Goal: Find specific page/section: Find specific page/section

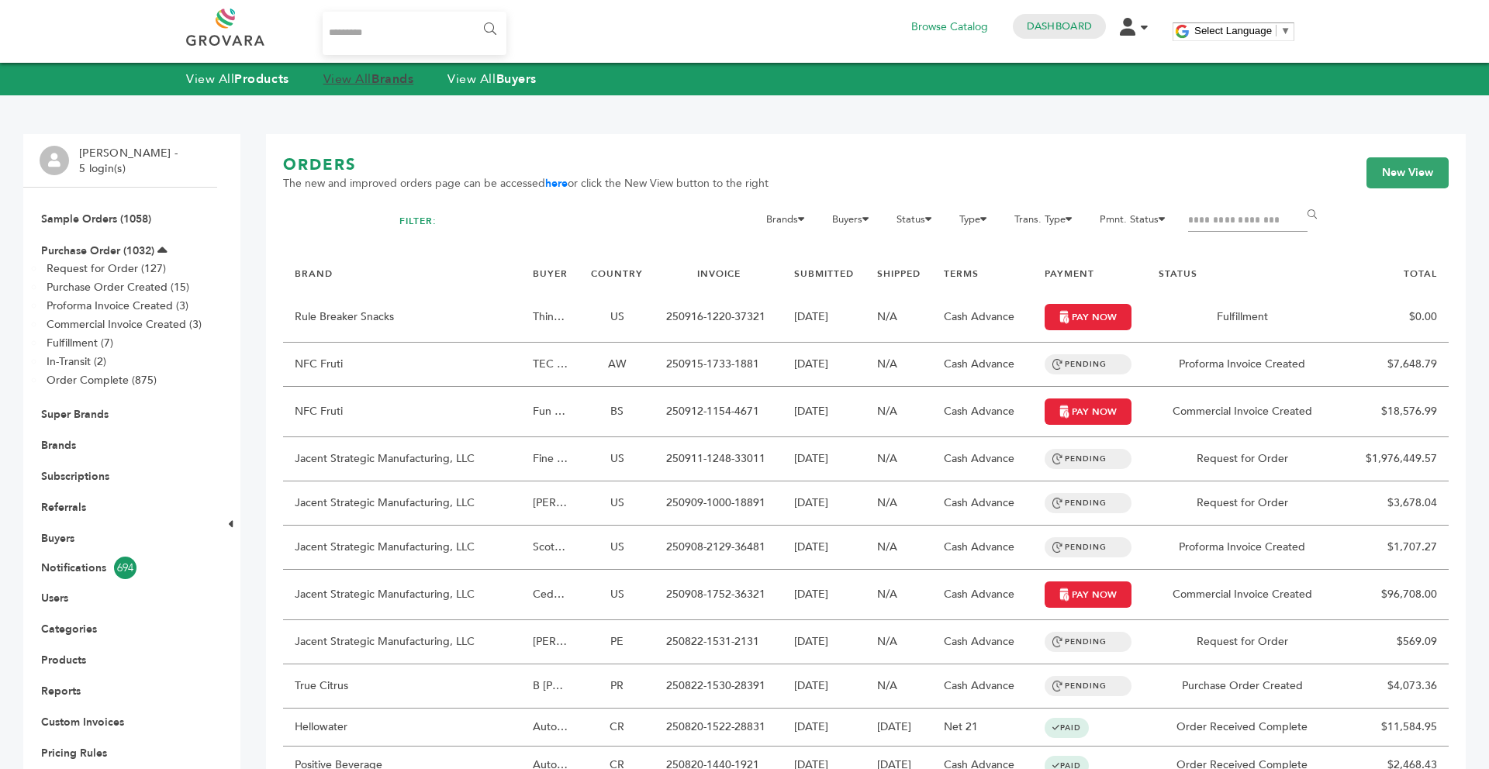
click at [354, 84] on link "View All Brands" at bounding box center [368, 79] width 91 height 17
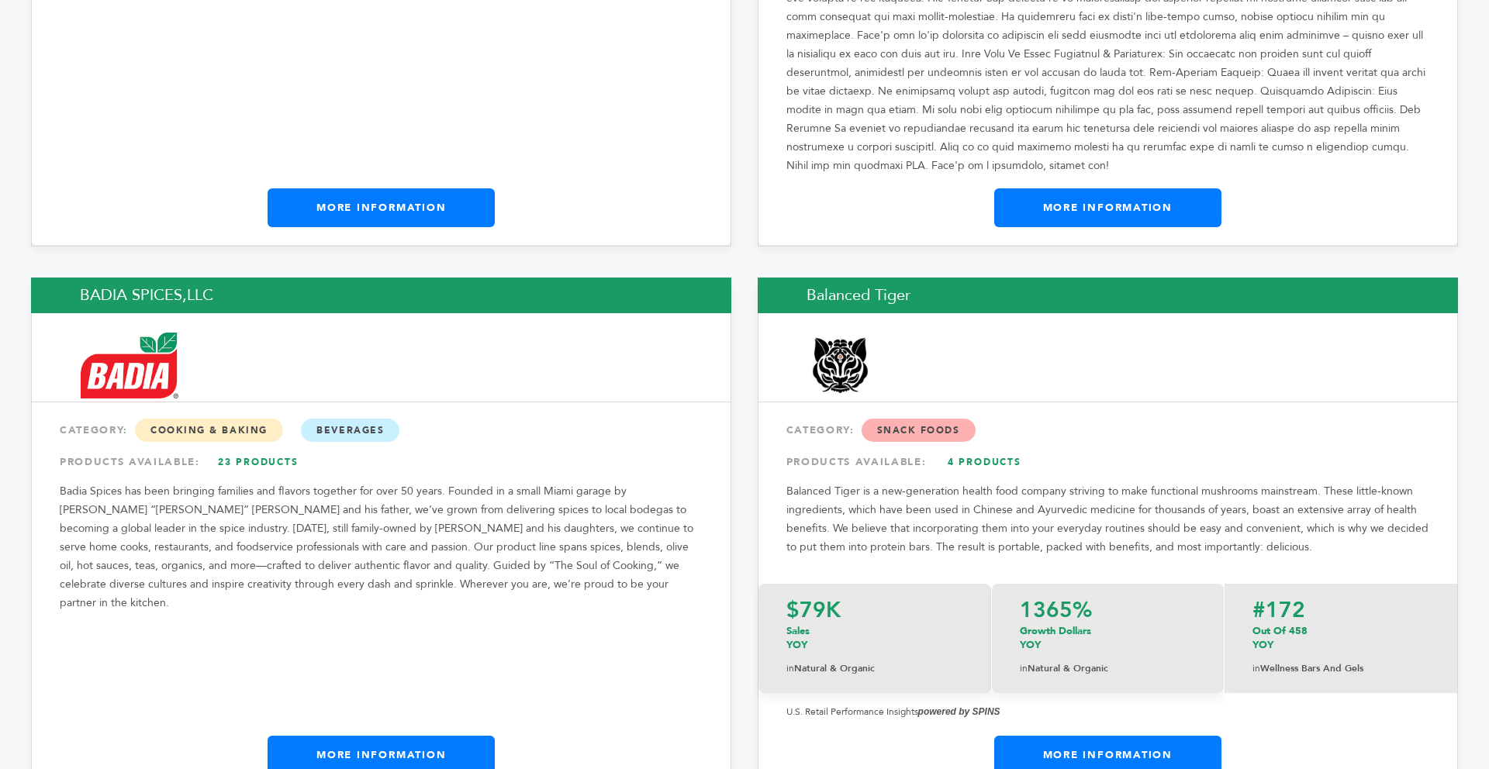
scroll to position [3381, 0]
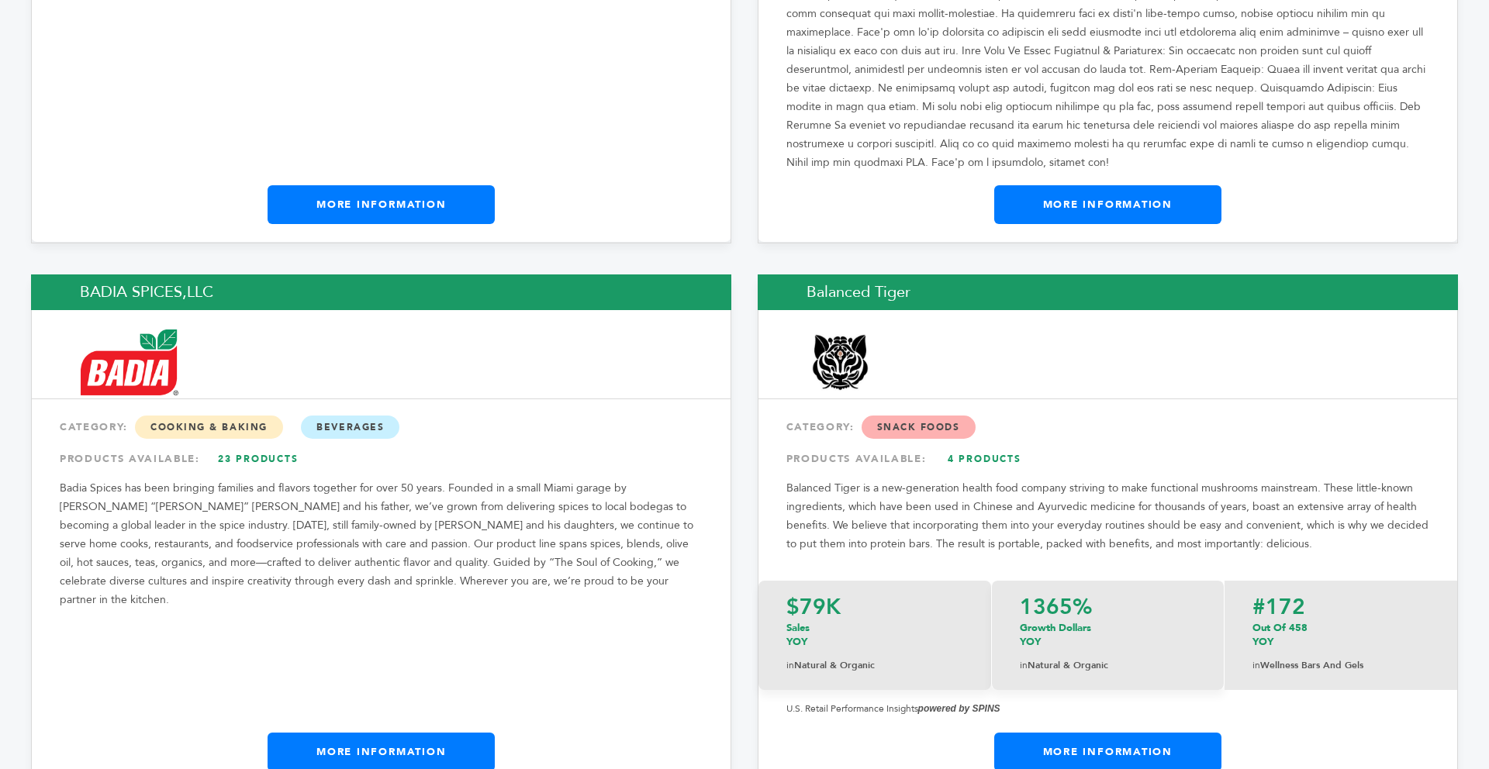
click at [340, 733] on link "More Information" at bounding box center [381, 752] width 227 height 39
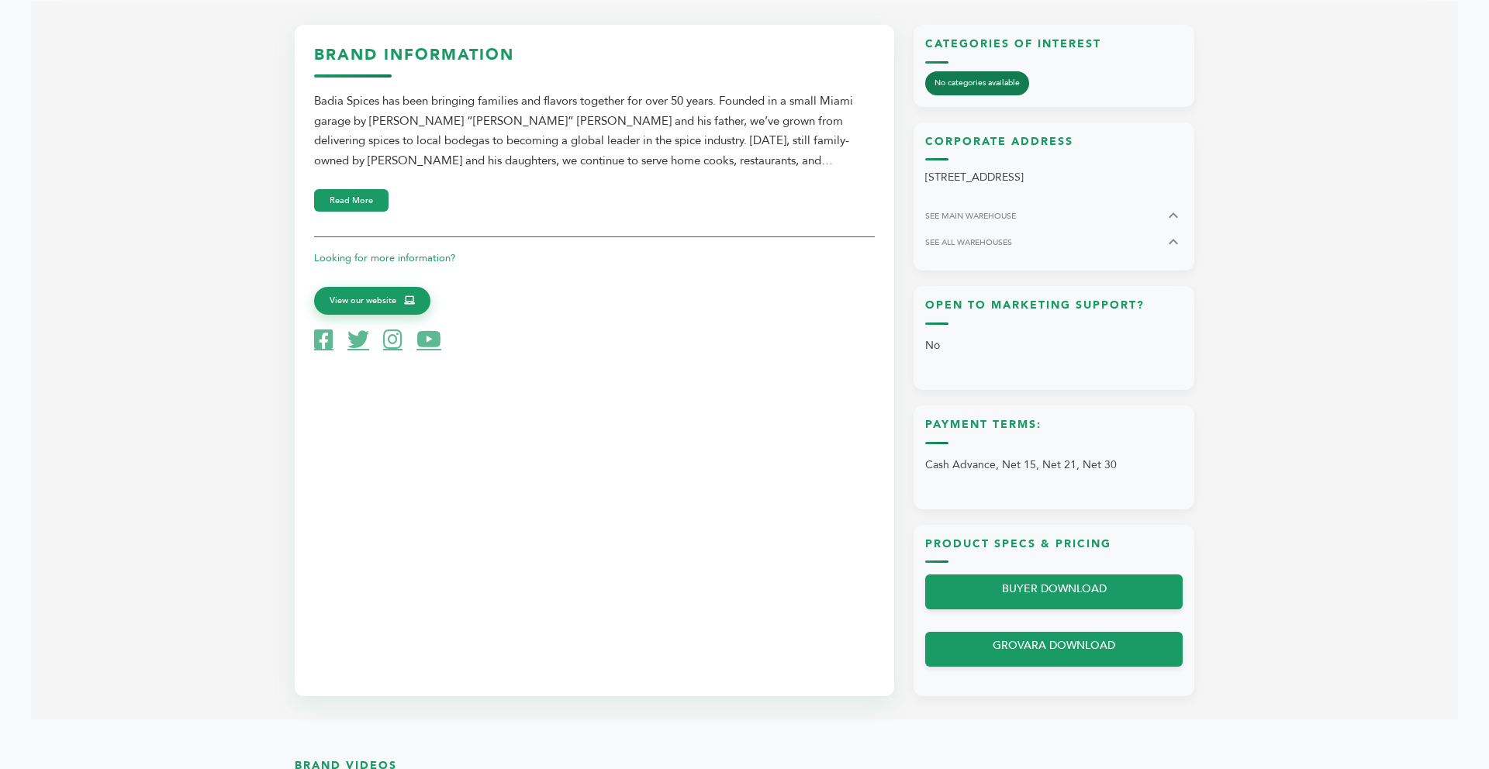
scroll to position [713, 0]
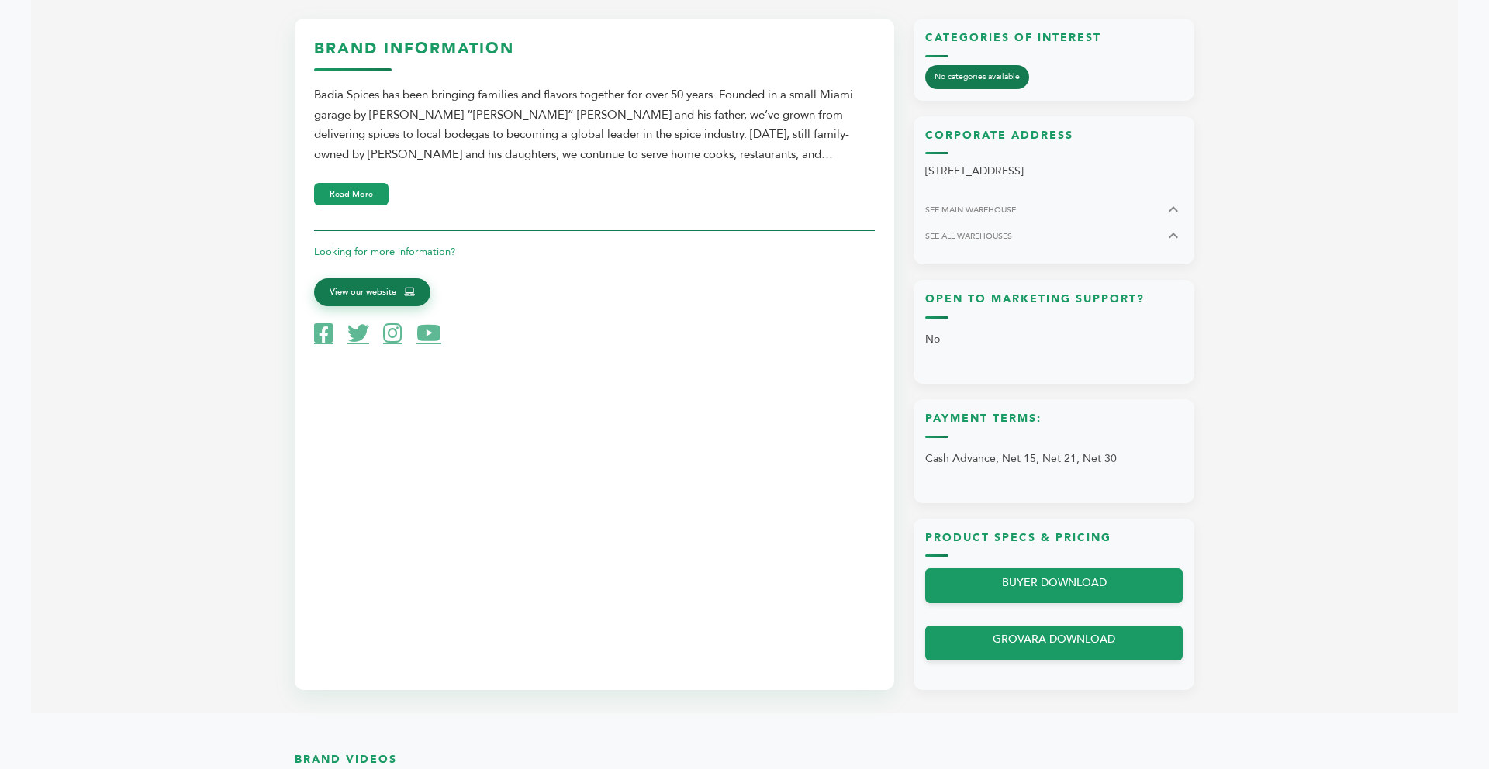
click at [357, 297] on span "View our website" at bounding box center [363, 292] width 67 height 14
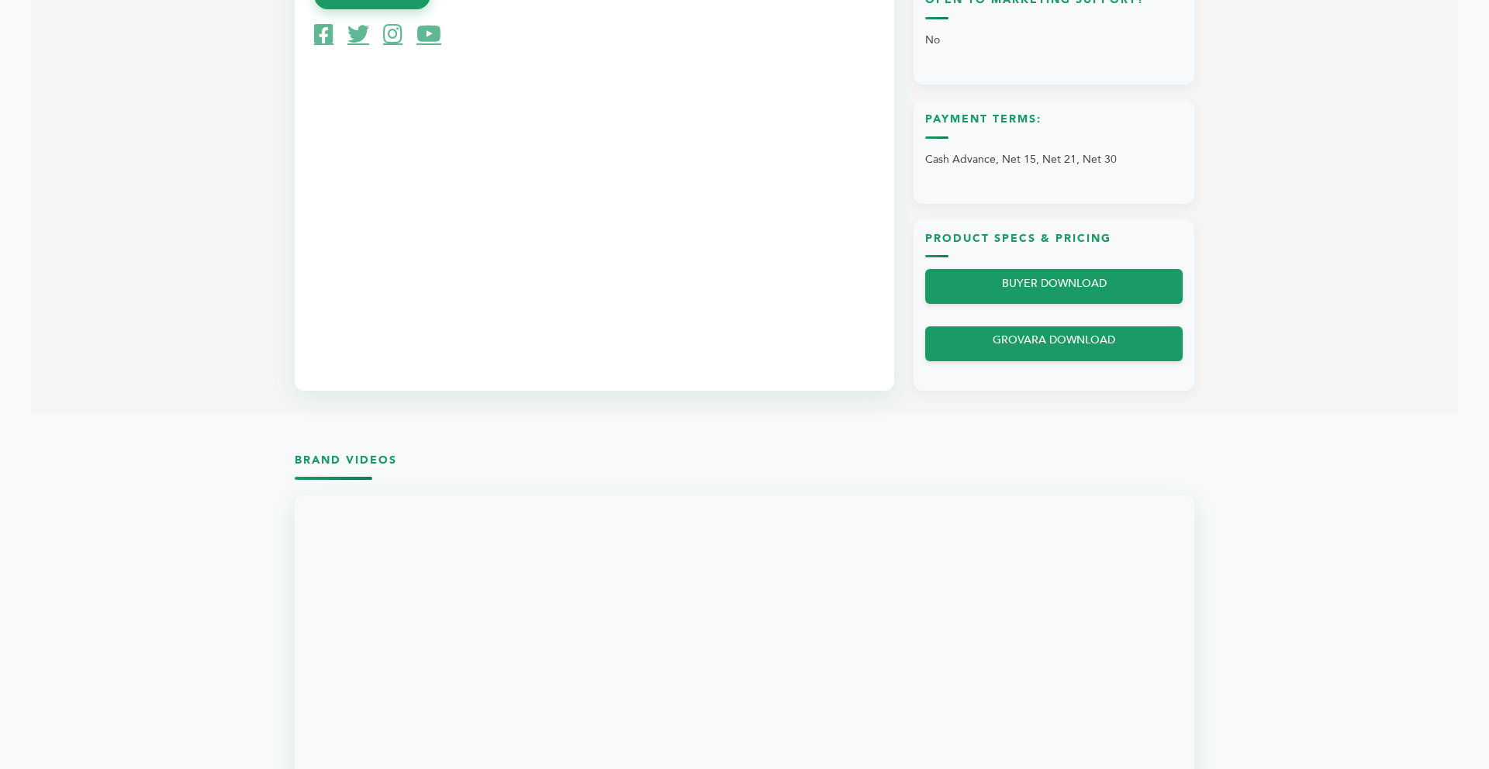
scroll to position [1055, 0]
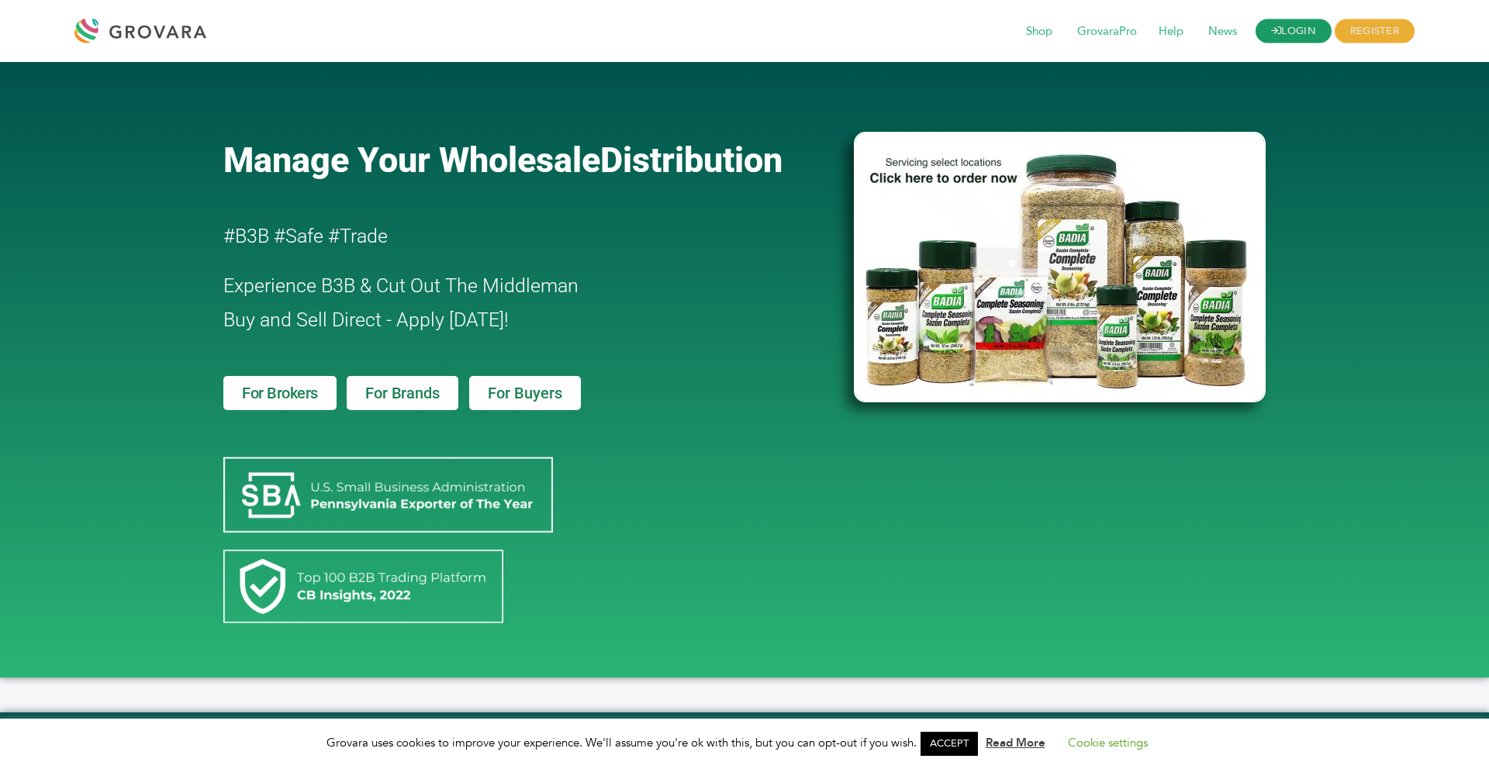
click at [1274, 27] on icon at bounding box center [1276, 31] width 10 height 10
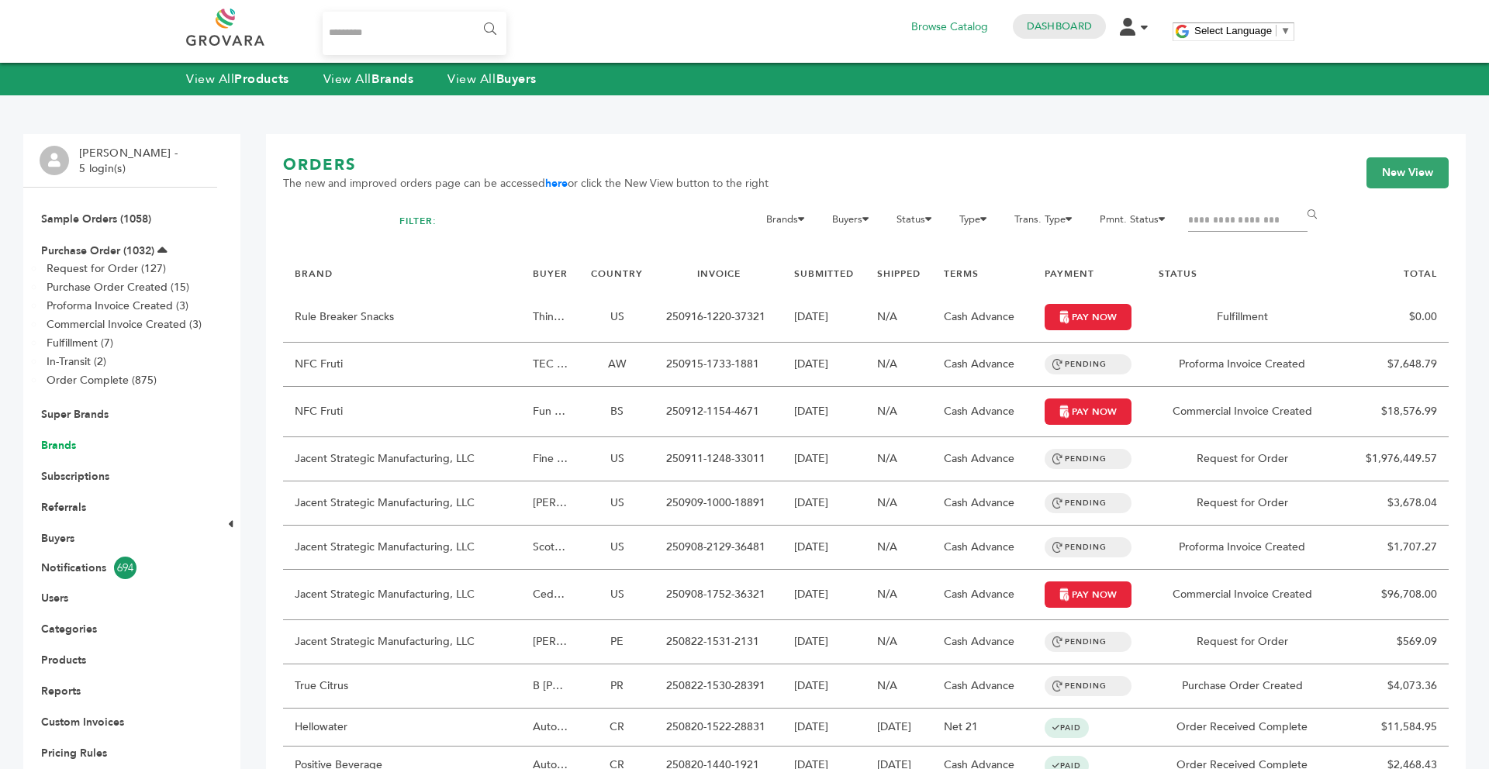
click at [70, 445] on link "Brands" at bounding box center [58, 445] width 35 height 15
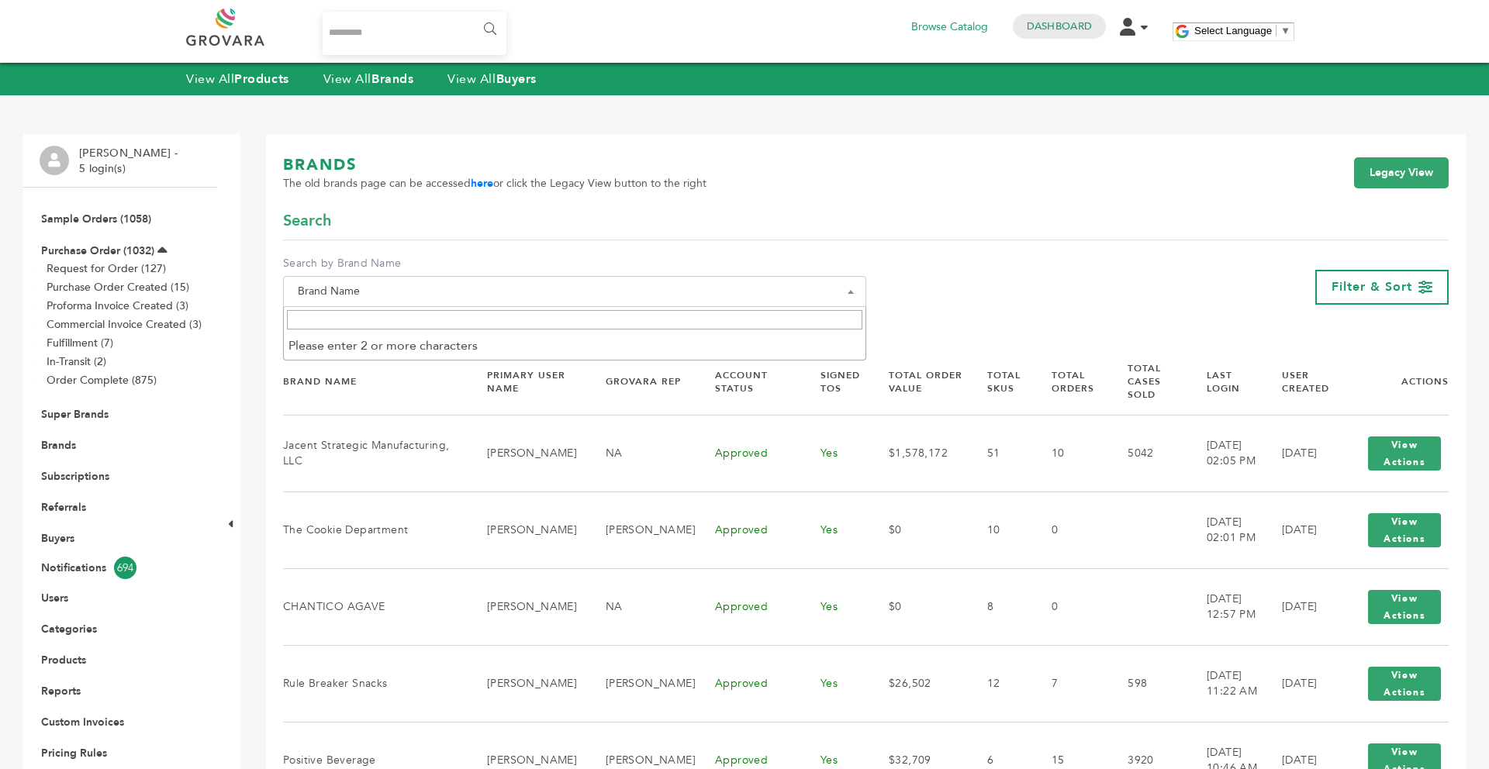
click at [446, 284] on span "Brand Name" at bounding box center [575, 292] width 566 height 22
click at [371, 322] on input "Search" at bounding box center [574, 319] width 575 height 19
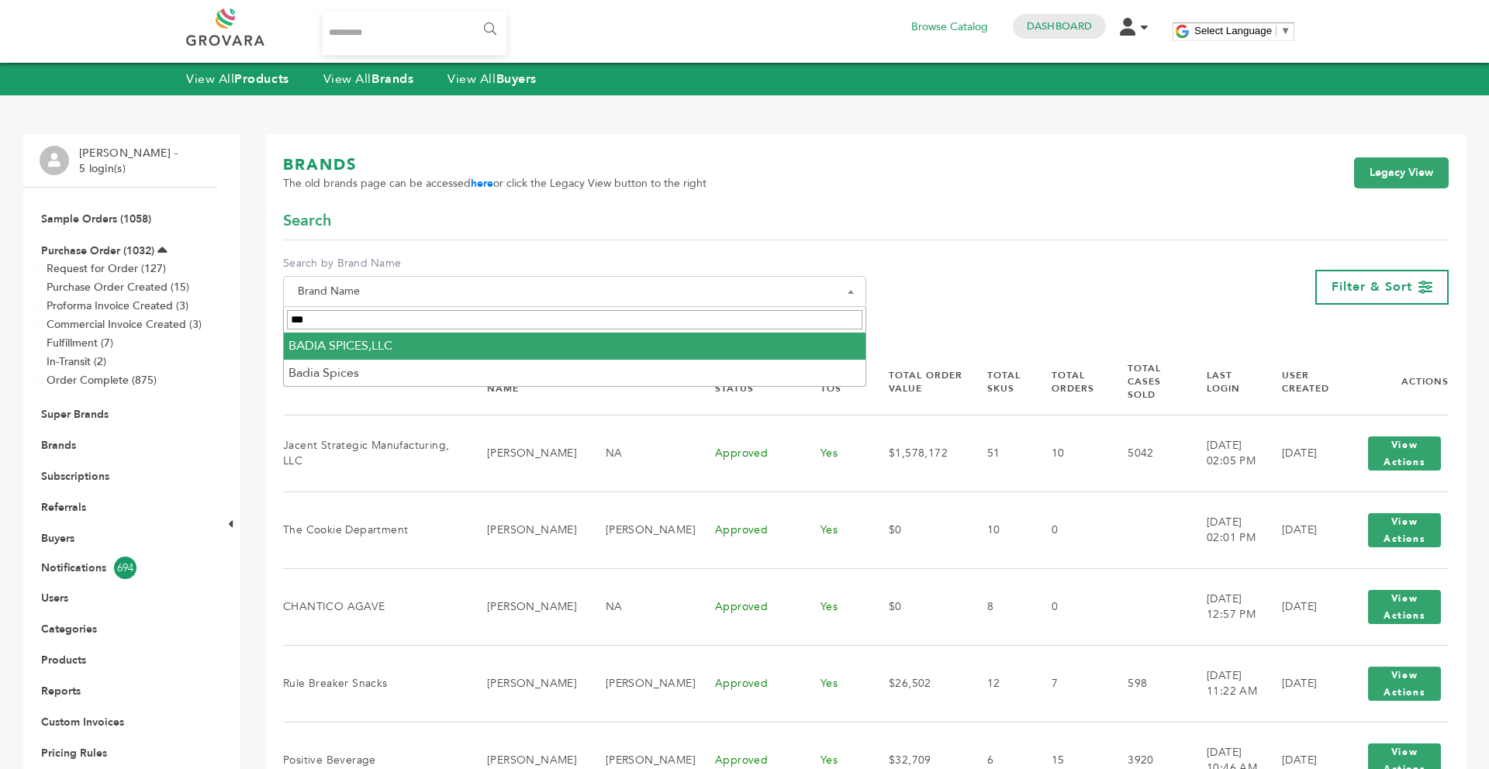
type input "***"
select select "**********"
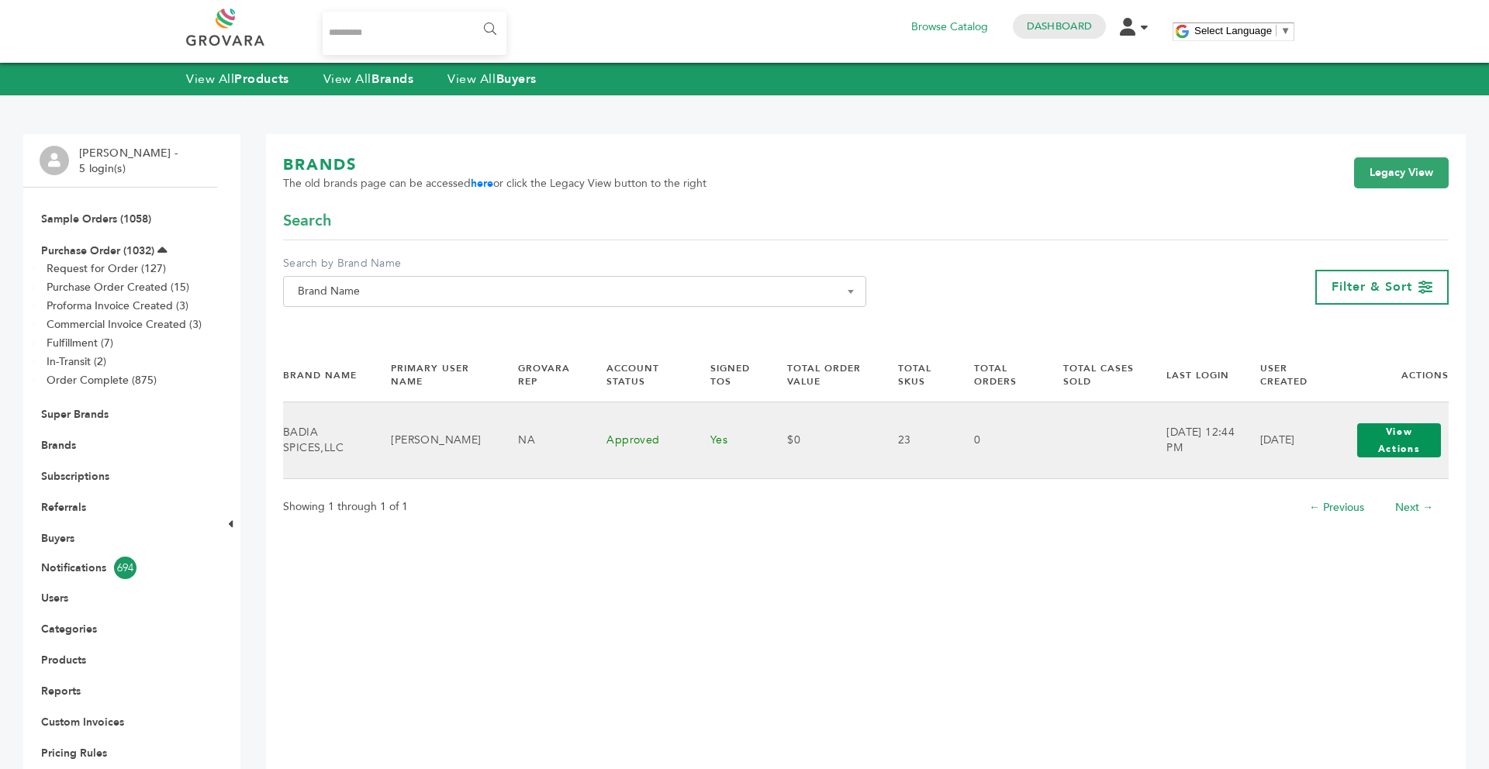
click at [1400, 454] on button "View Actions" at bounding box center [1399, 440] width 84 height 34
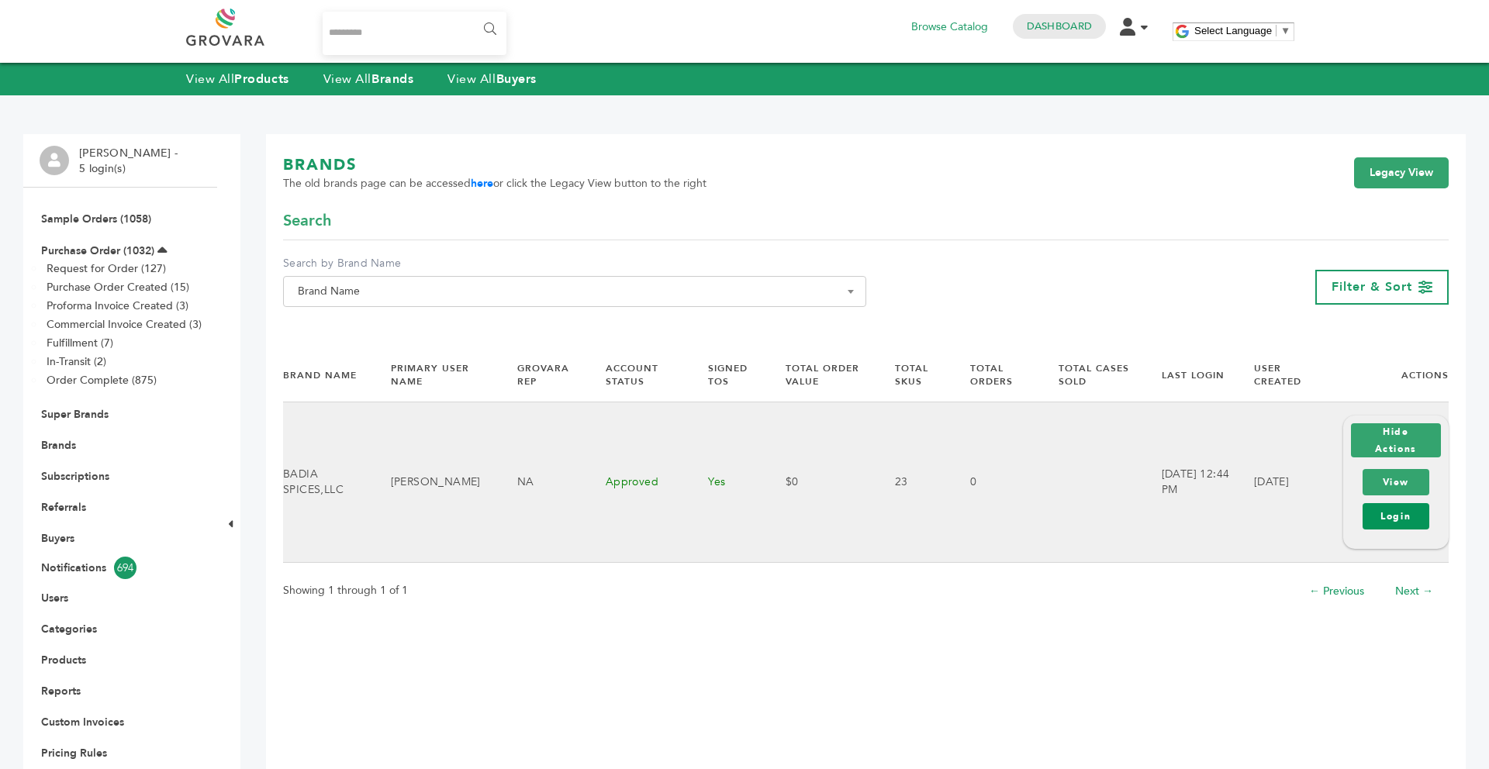
click at [1394, 513] on link "Login" at bounding box center [1395, 516] width 67 height 26
